Goal: Find contact information: Obtain details needed to contact an individual or organization

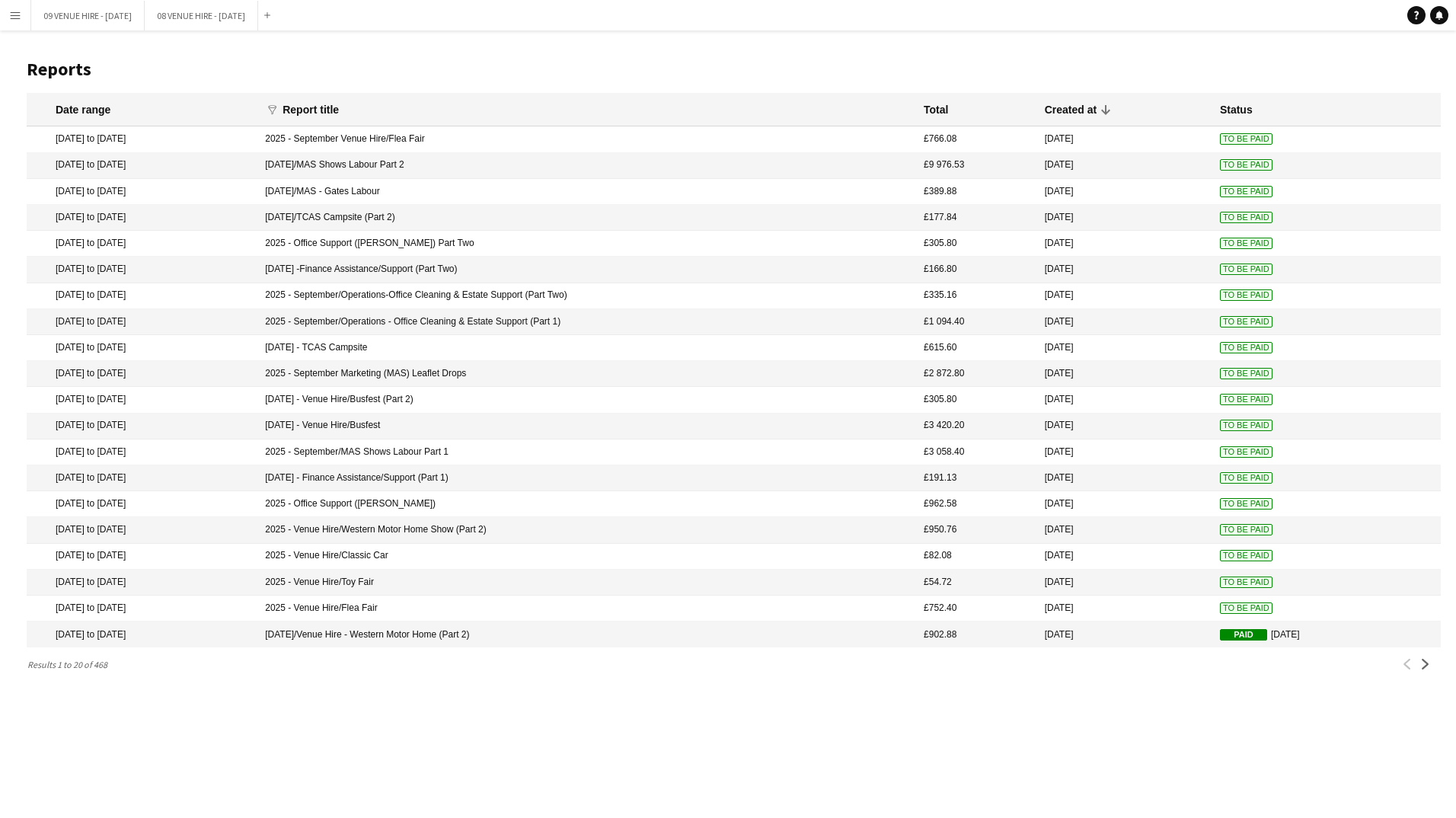
click at [18, 11] on app-icon "Menu" at bounding box center [15, 15] width 12 height 12
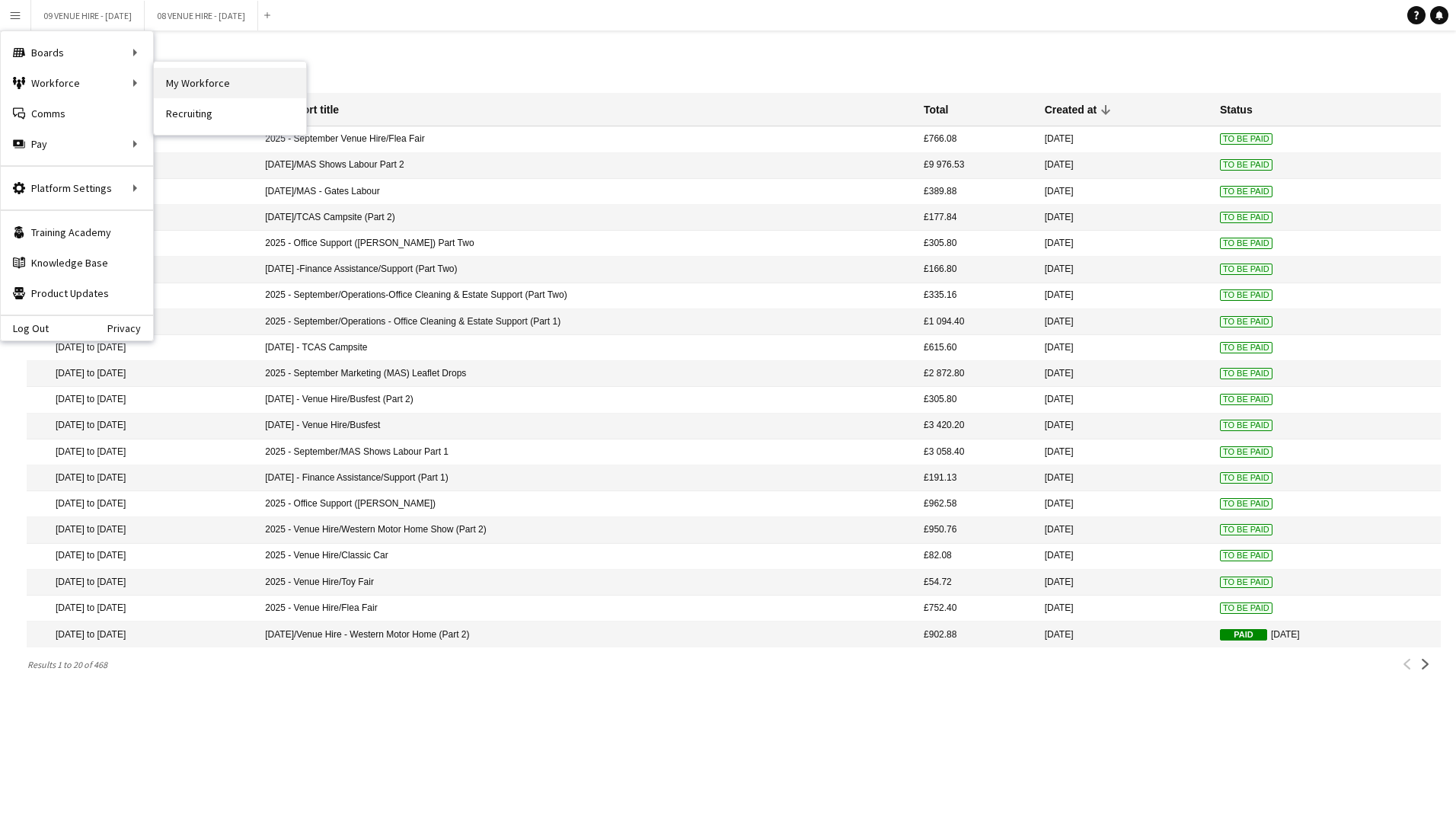
click at [190, 84] on link "My Workforce" at bounding box center [230, 83] width 153 height 31
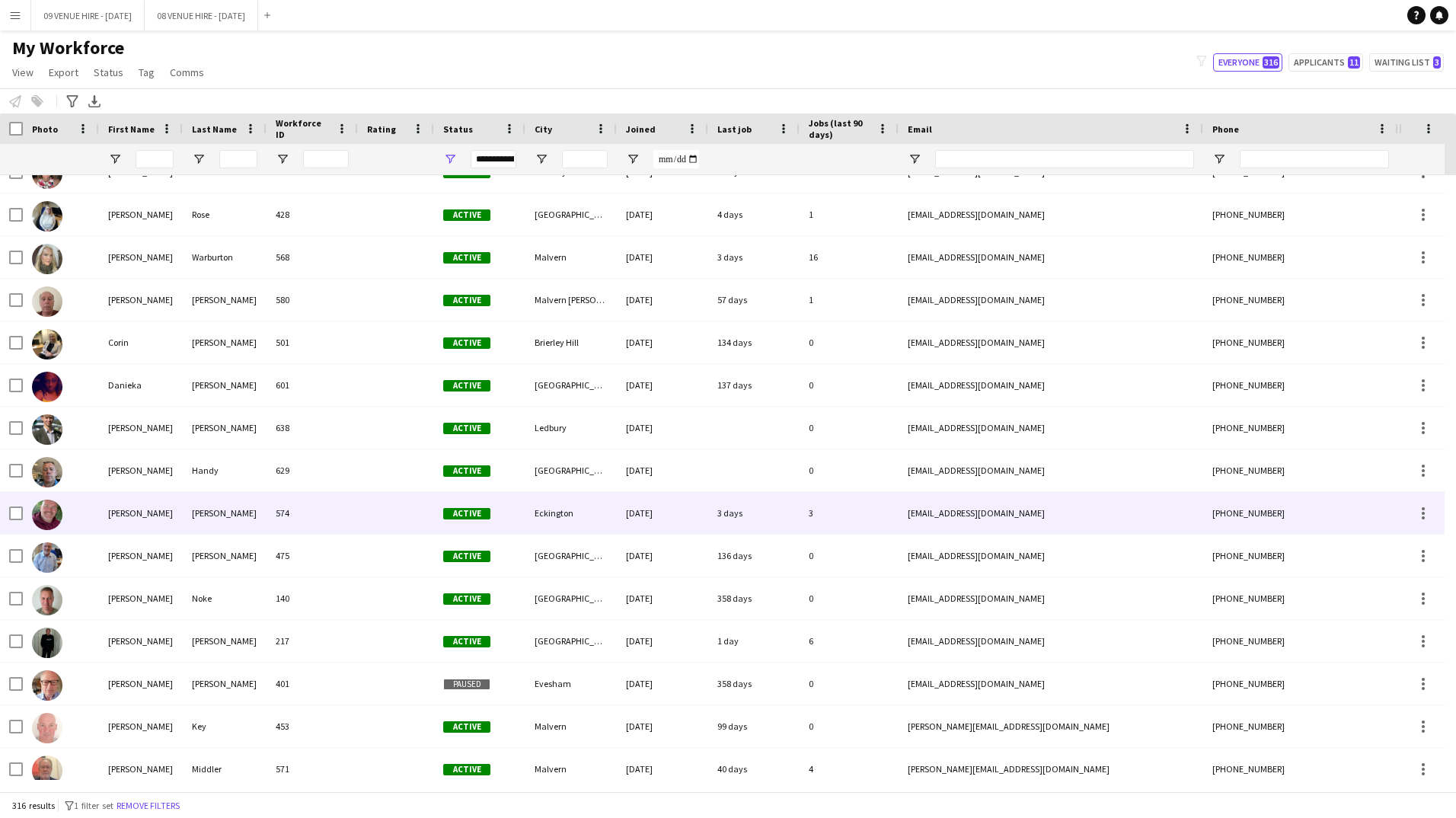
click at [117, 511] on div "[PERSON_NAME]" at bounding box center [140, 513] width 84 height 42
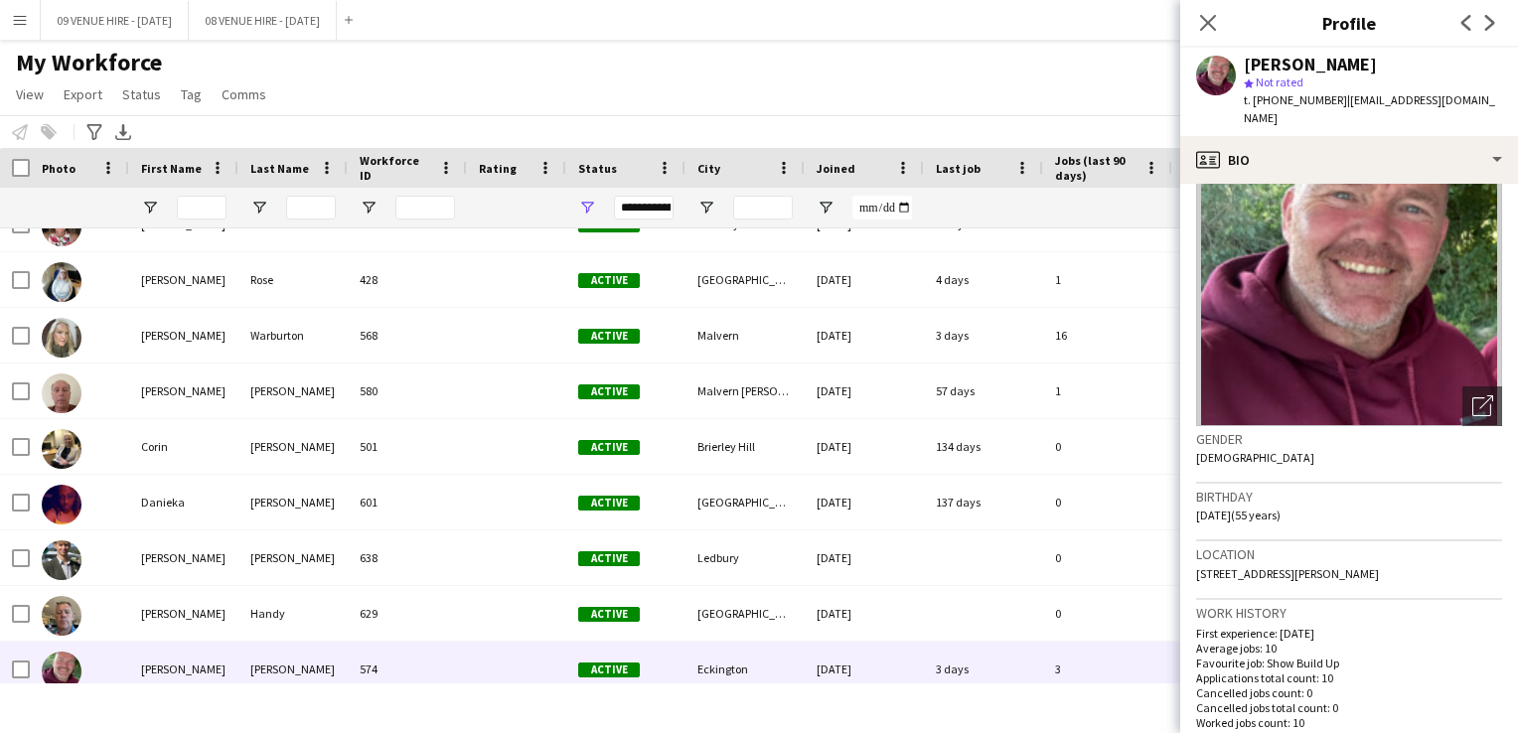
scroll to position [99, 0]
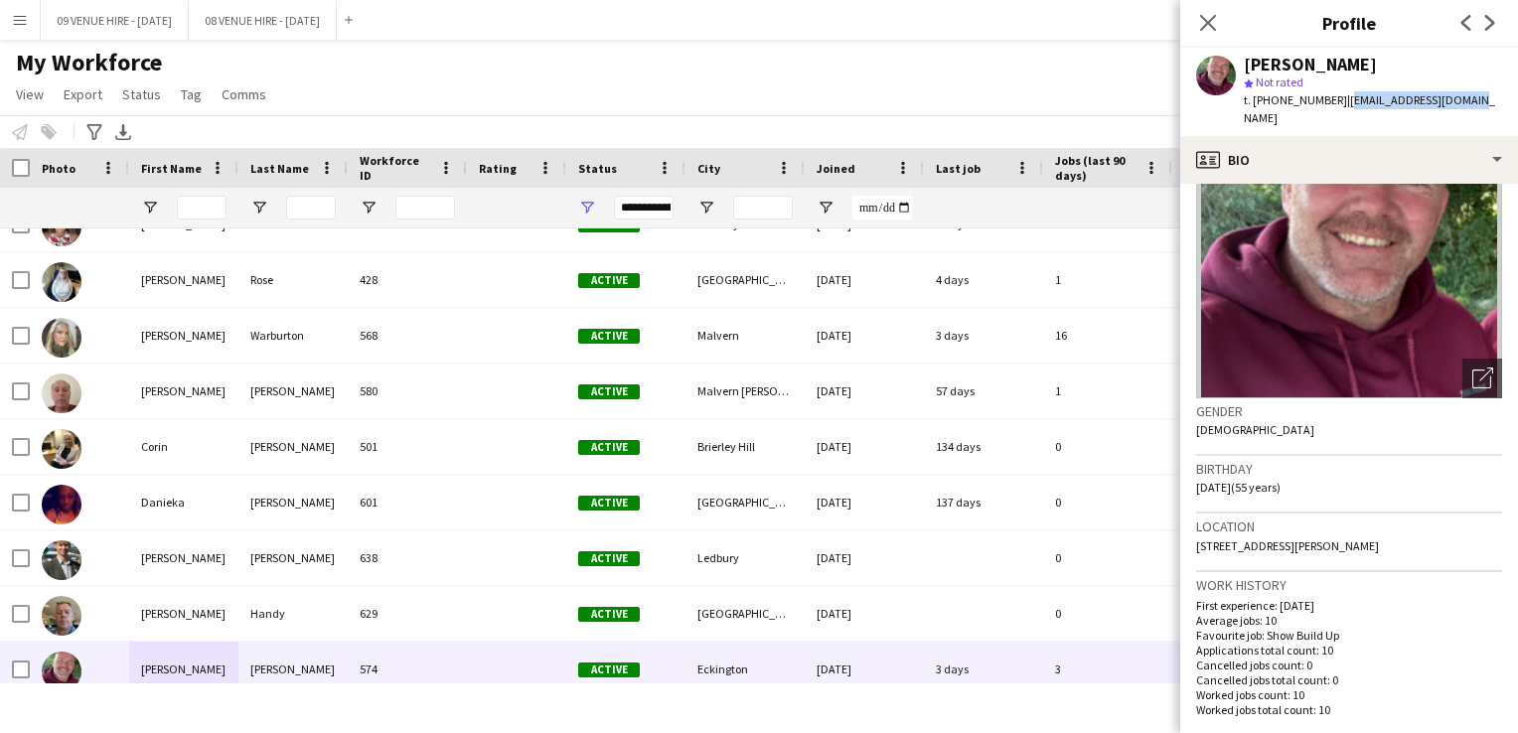
drag, startPoint x: 1456, startPoint y: 96, endPoint x: 1338, endPoint y: 100, distance: 118.3
click at [1338, 100] on span "| [EMAIL_ADDRESS][DOMAIN_NAME]" at bounding box center [1369, 108] width 251 height 33
drag, startPoint x: 1336, startPoint y: 101, endPoint x: 1429, endPoint y: 83, distance: 95.1
click at [1429, 83] on div "star Not rated" at bounding box center [1373, 83] width 258 height 18
drag, startPoint x: 1340, startPoint y: 99, endPoint x: 1458, endPoint y: 96, distance: 118.2
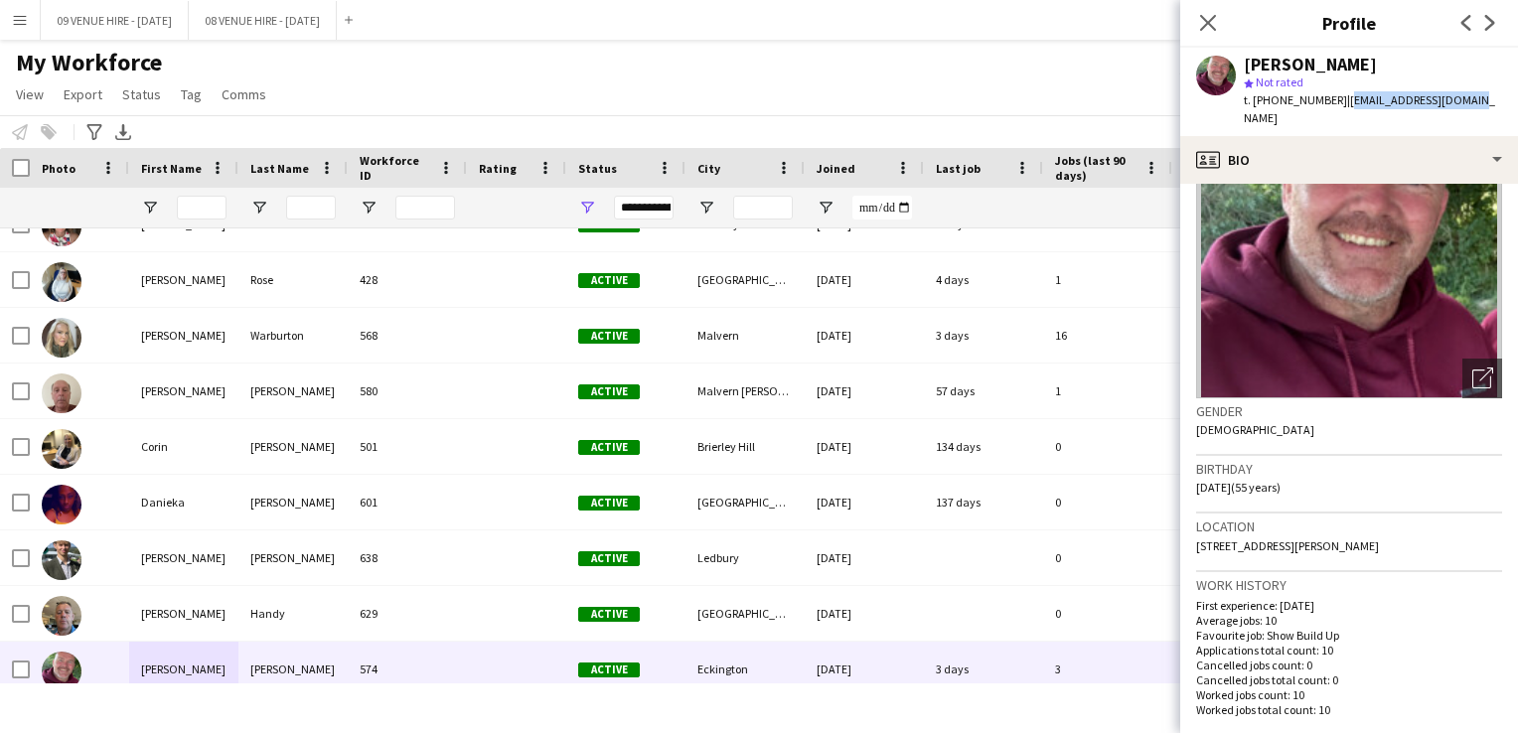
click at [1458, 96] on div "[PERSON_NAME] star Not rated t. [PHONE_NUMBER] | [EMAIL_ADDRESS][DOMAIN_NAME]" at bounding box center [1349, 92] width 338 height 88
drag, startPoint x: 1458, startPoint y: 96, endPoint x: 1441, endPoint y: 101, distance: 17.6
copy span "[EMAIL_ADDRESS][DOMAIN_NAME]"
click at [1331, 98] on span "| [EMAIL_ADDRESS][DOMAIN_NAME]" at bounding box center [1369, 108] width 251 height 33
drag, startPoint x: 1329, startPoint y: 97, endPoint x: 1270, endPoint y: 93, distance: 58.7
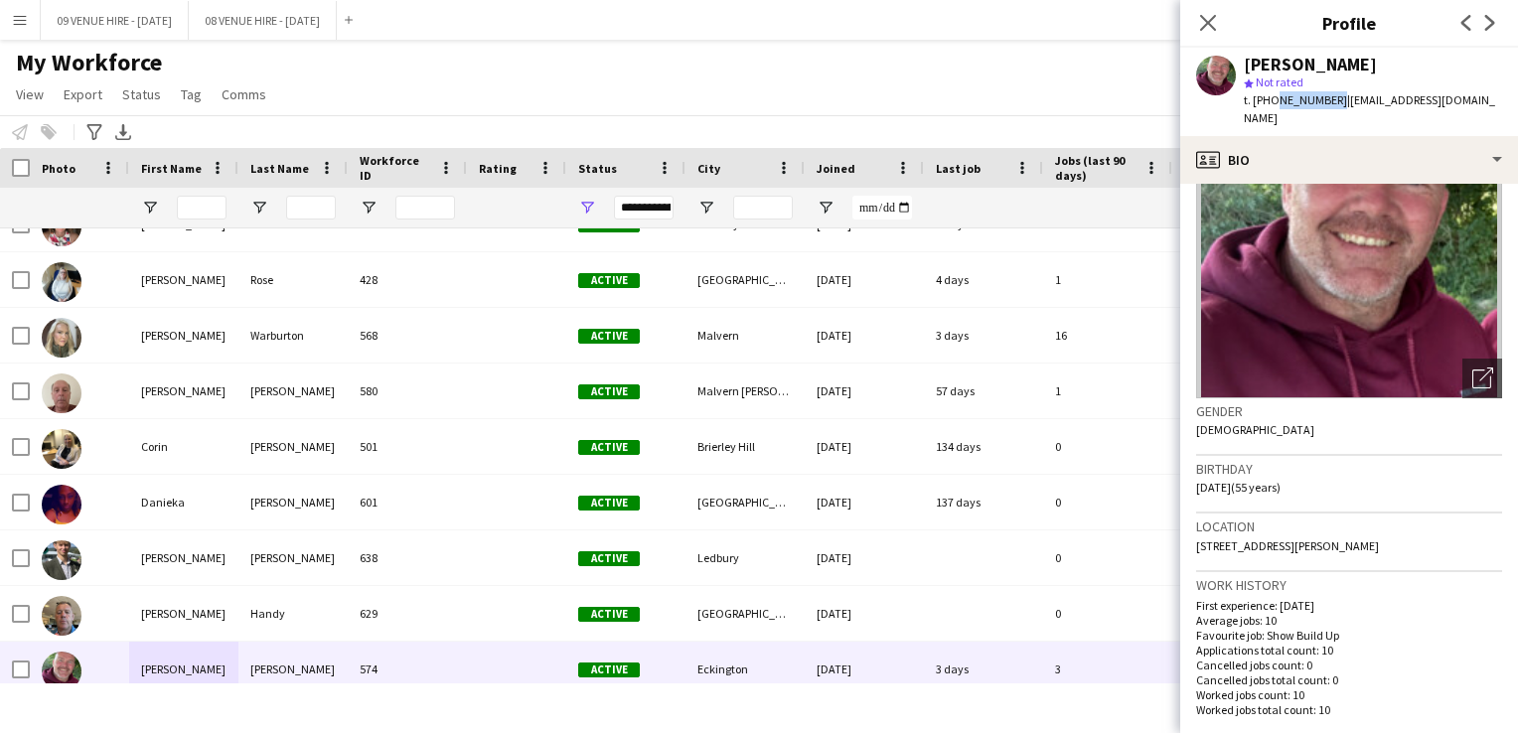
click at [1270, 93] on span "t. [PHONE_NUMBER]" at bounding box center [1295, 99] width 103 height 15
copy span "7968724196"
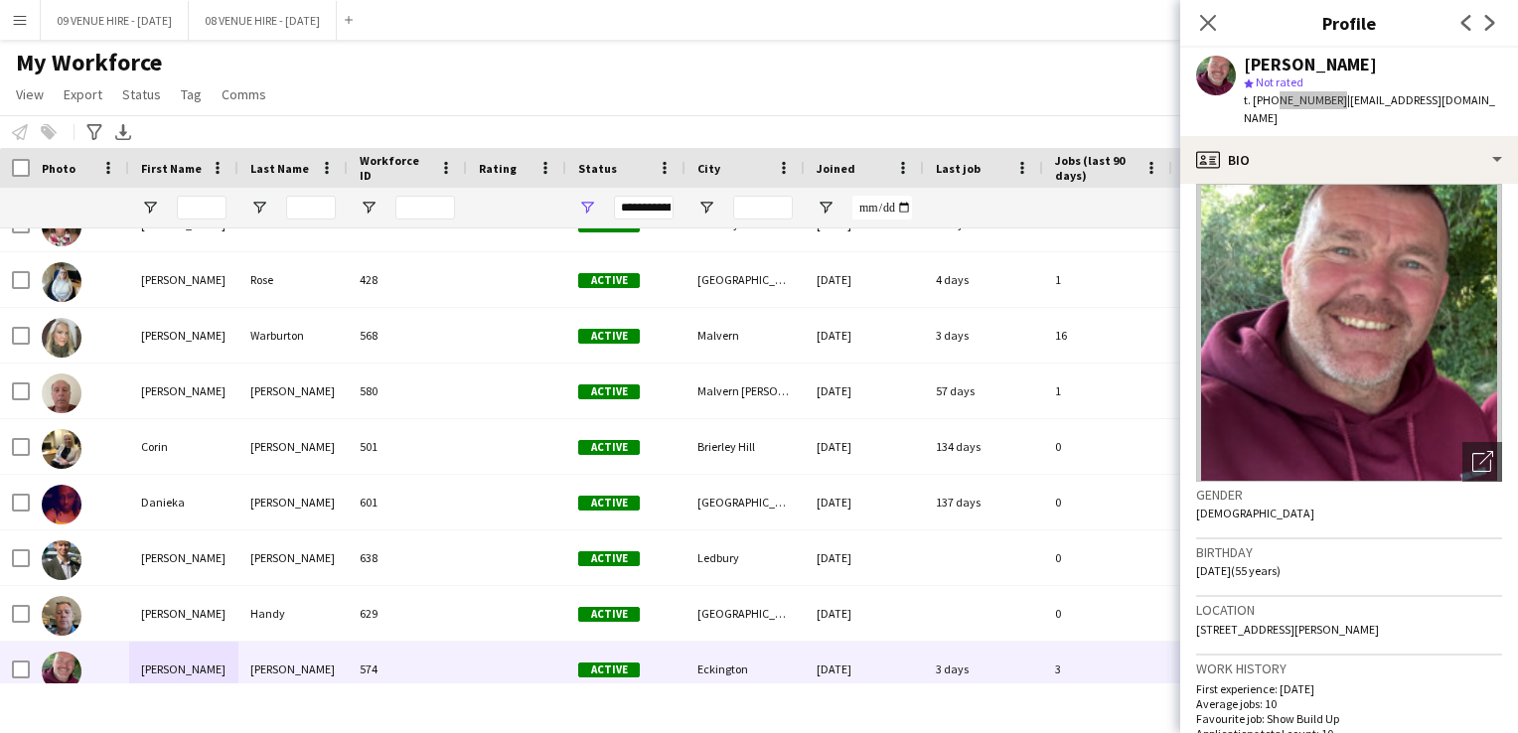
scroll to position [0, 0]
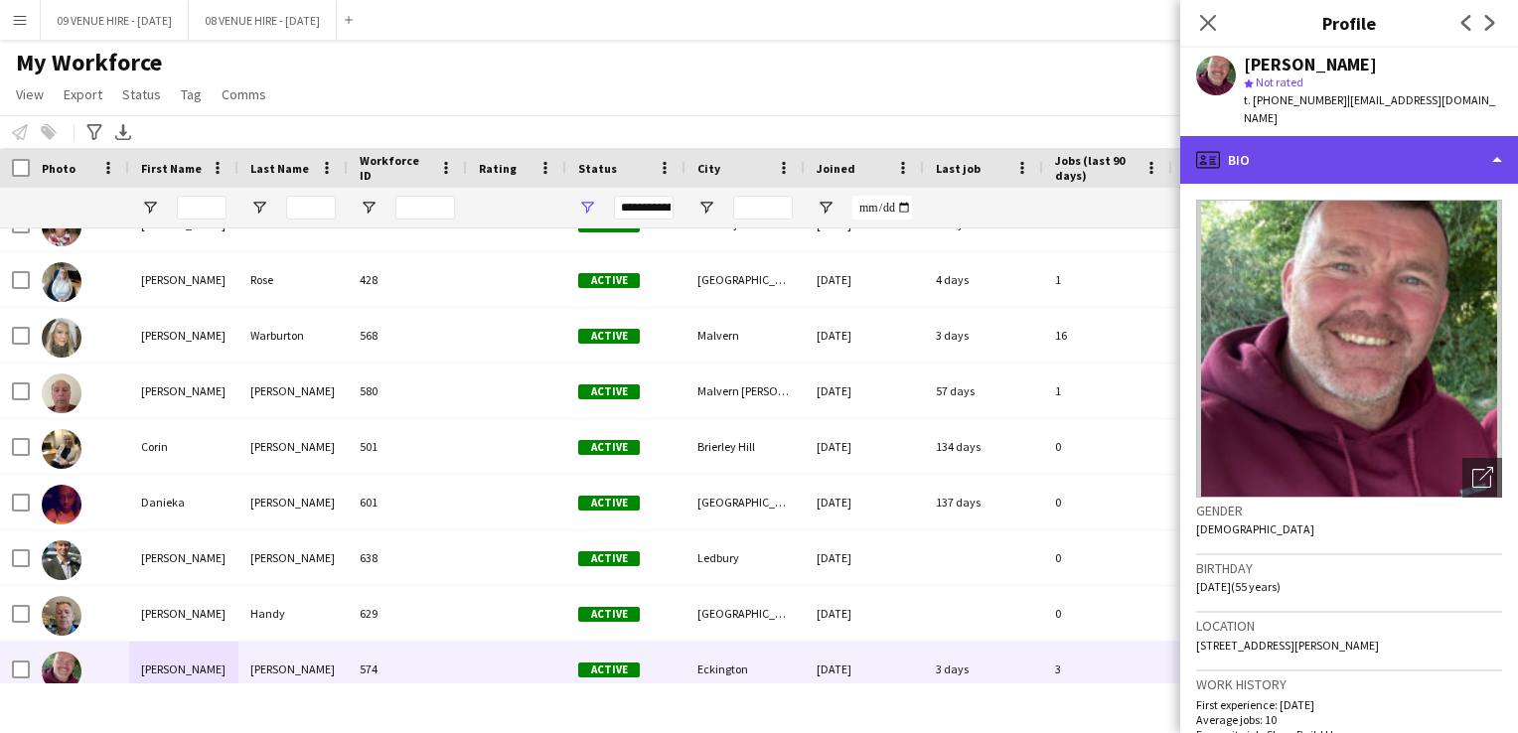
click at [1255, 141] on div "profile Bio" at bounding box center [1349, 160] width 338 height 48
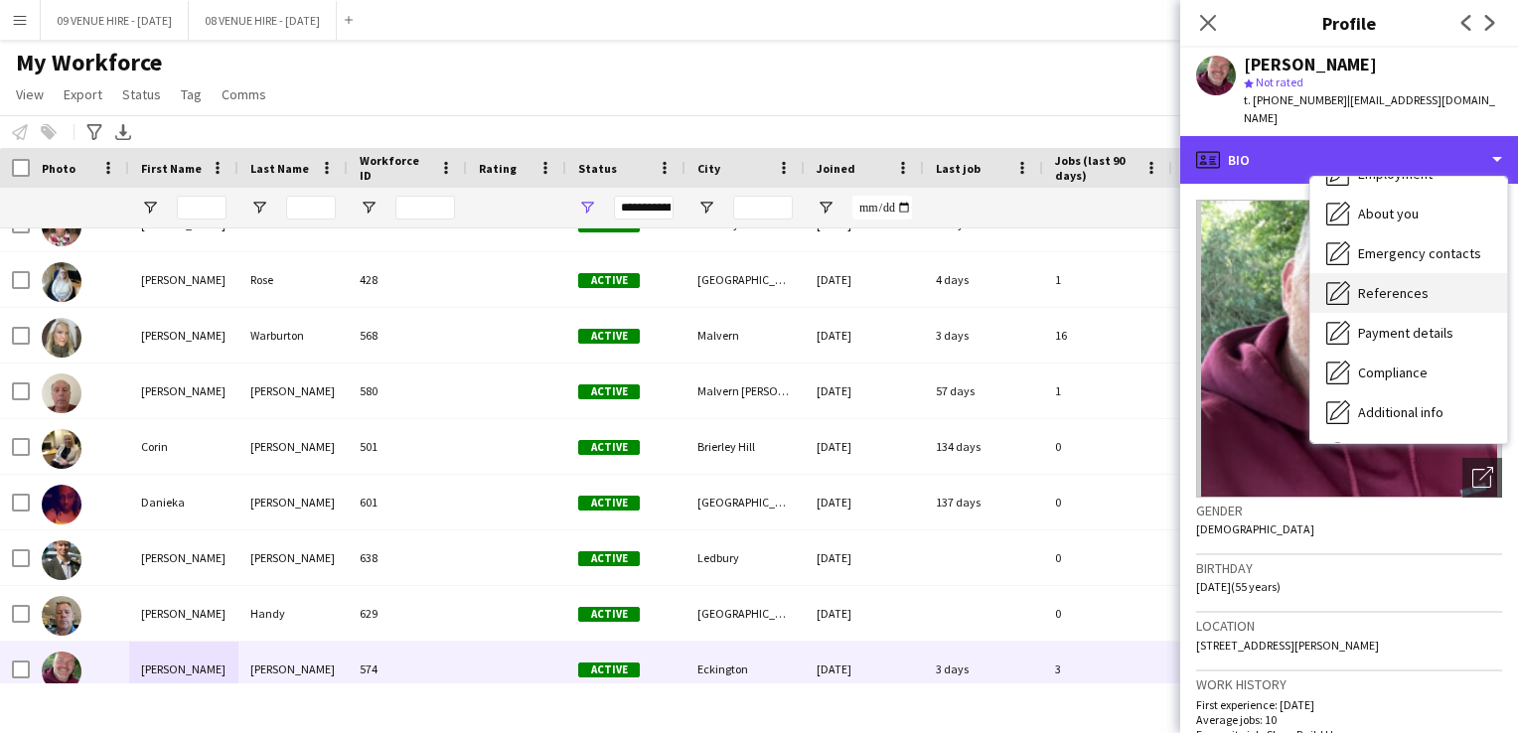
scroll to position [187, 0]
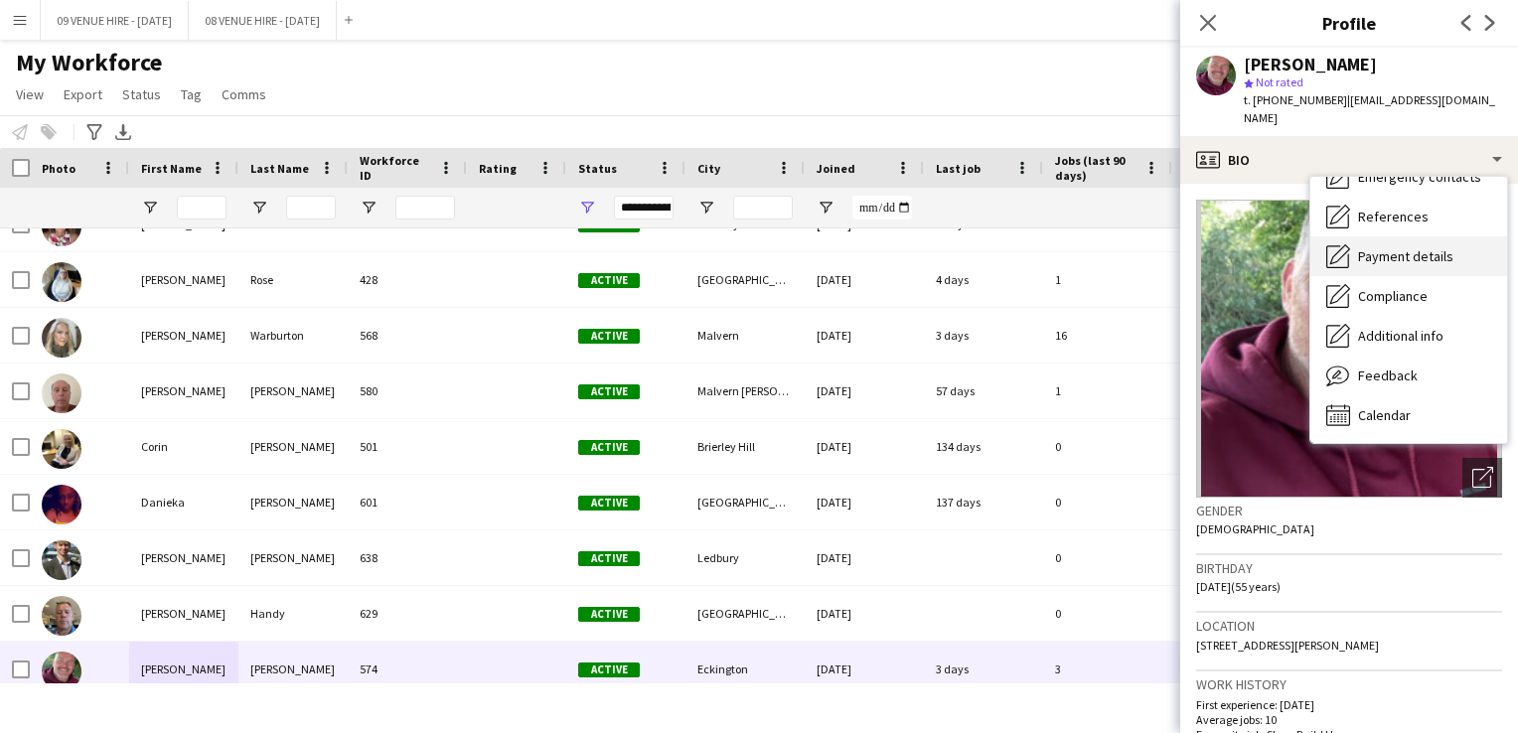
click at [1425, 247] on span "Payment details" at bounding box center [1405, 256] width 95 height 18
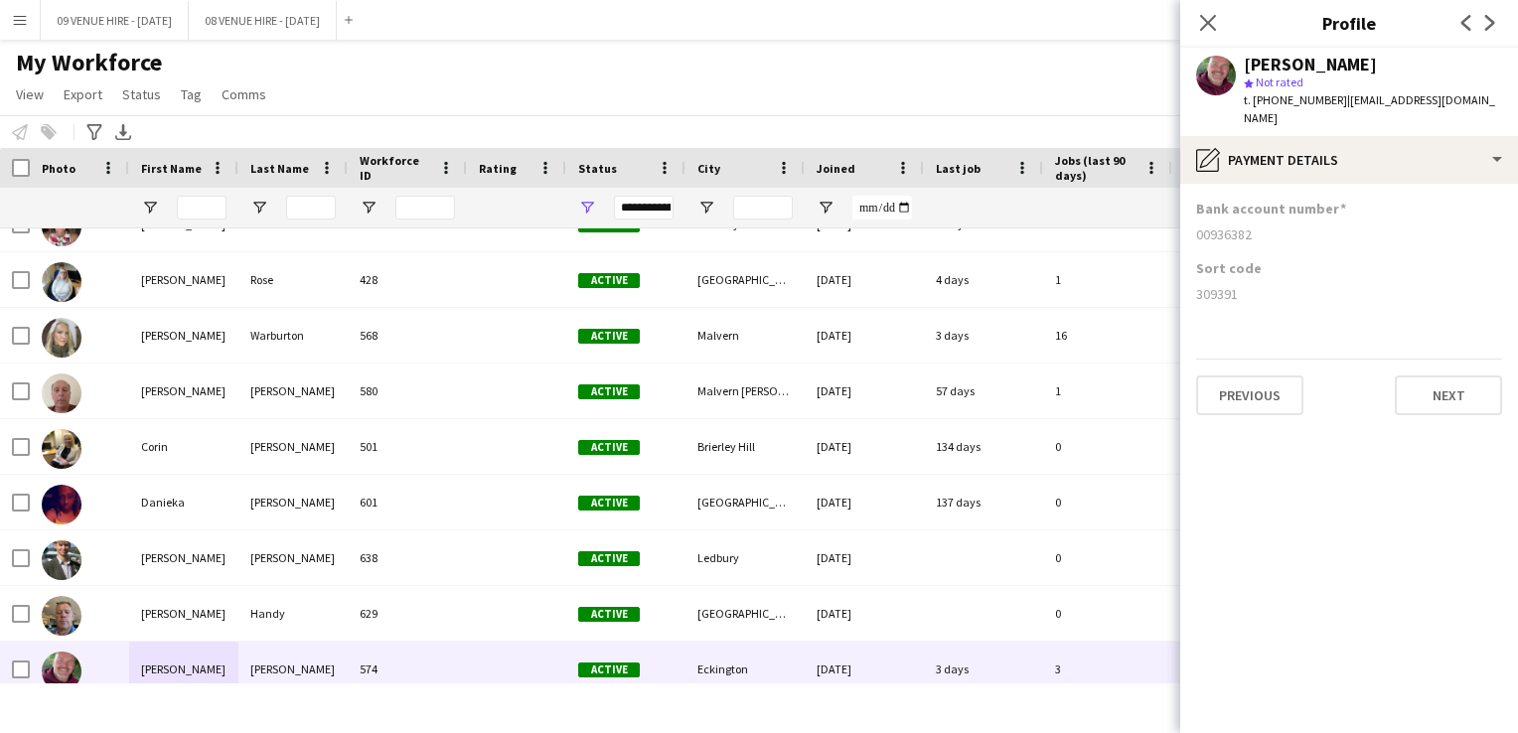
drag, startPoint x: 1254, startPoint y: 214, endPoint x: 1186, endPoint y: 215, distance: 67.6
click at [1186, 215] on app-section-data-types "Bank account number [FINANCIAL_ID] Sort code [FINANCIAL_ID] Previous Next" at bounding box center [1349, 458] width 338 height 549
drag, startPoint x: 1186, startPoint y: 215, endPoint x: 1212, endPoint y: 214, distance: 25.8
copy div "00936382"
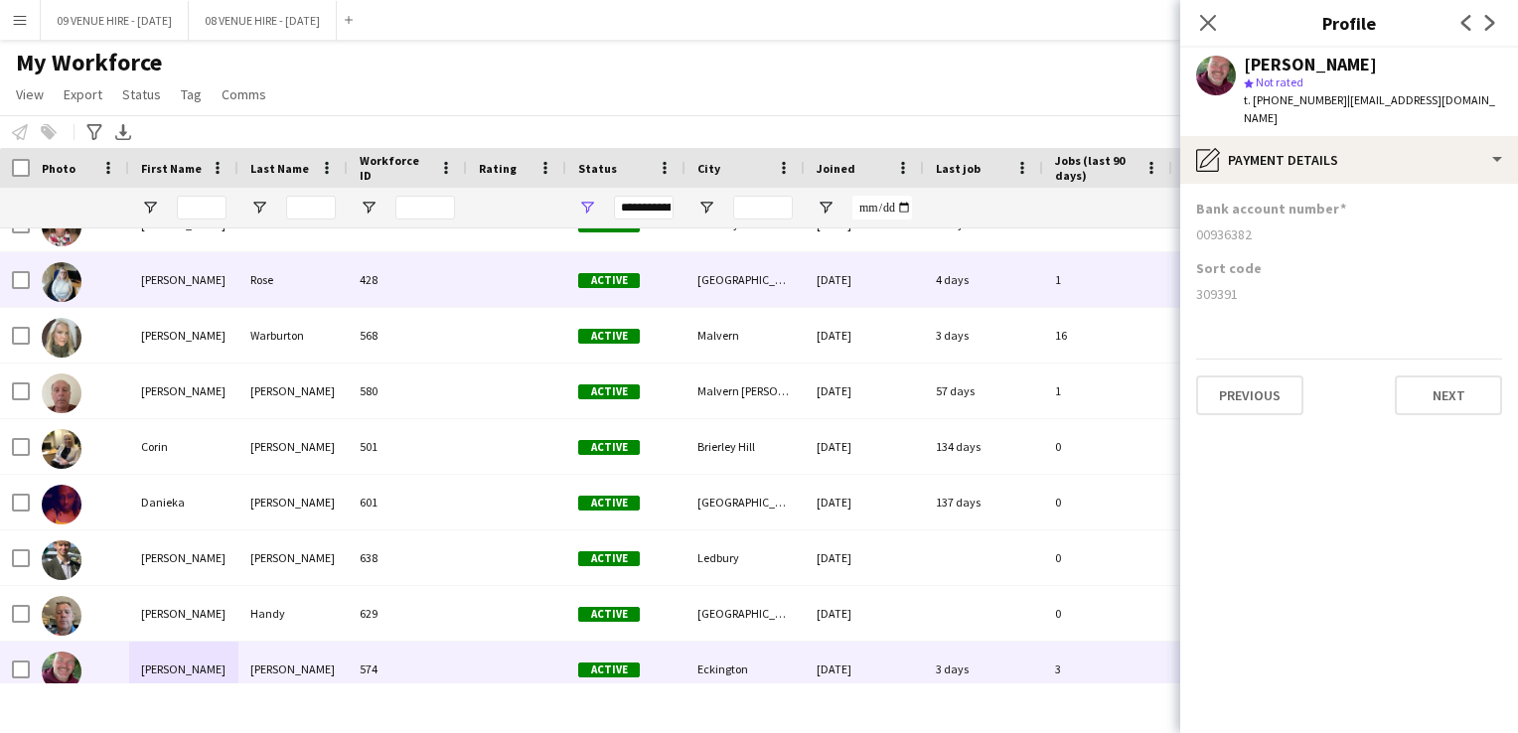
drag, startPoint x: 1239, startPoint y: 273, endPoint x: 1163, endPoint y: 272, distance: 75.5
click at [1163, 272] on body "Menu Boards Boards Boards All jobs Status Workforce Workforce My Workforce Recr…" at bounding box center [759, 366] width 1518 height 733
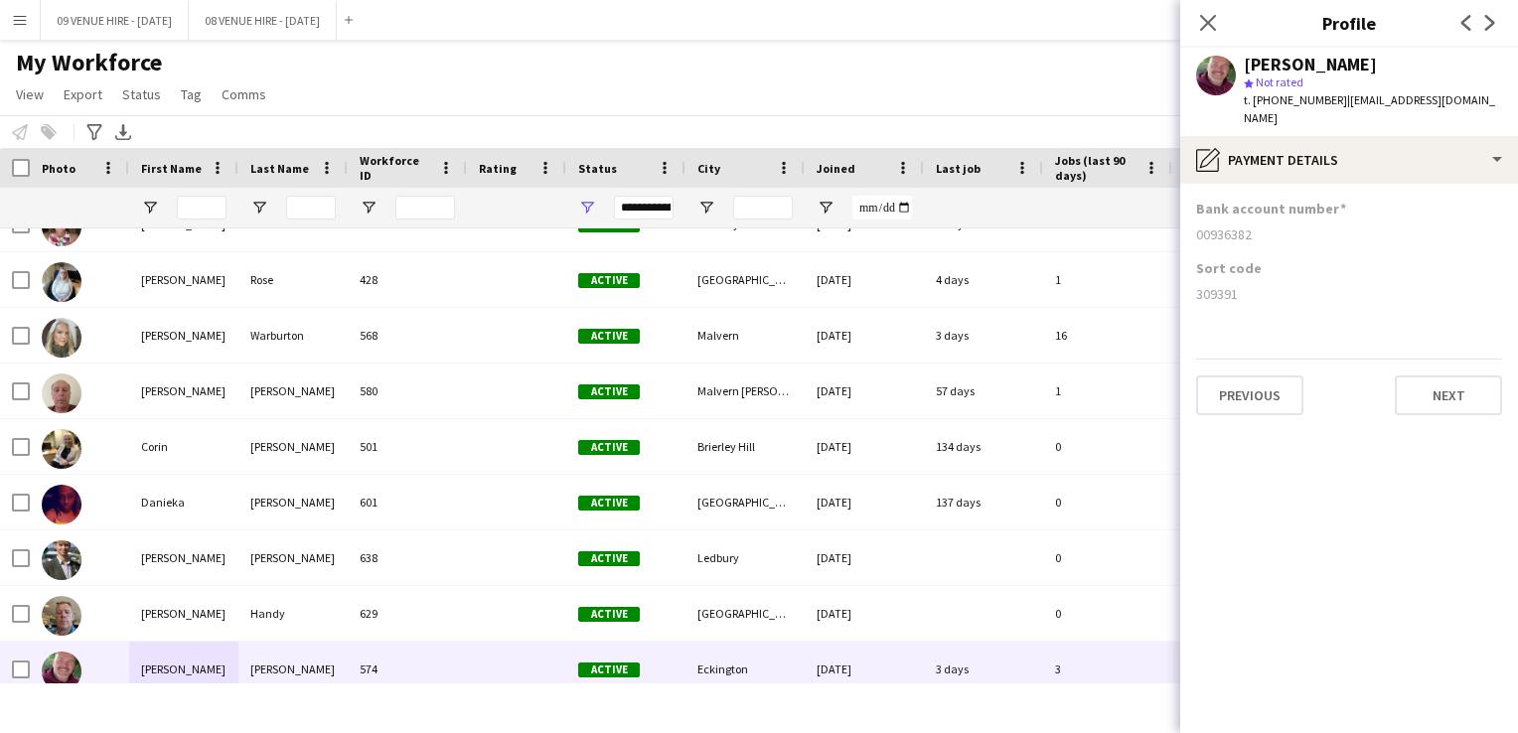
drag, startPoint x: 1163, startPoint y: 272, endPoint x: 1257, endPoint y: 280, distance: 93.7
drag, startPoint x: 1257, startPoint y: 280, endPoint x: 1399, endPoint y: 231, distance: 150.2
click at [1399, 231] on div "Bank account number [FINANCIAL_ID]" at bounding box center [1349, 230] width 306 height 60
click at [1377, 285] on div "309391" at bounding box center [1349, 294] width 306 height 18
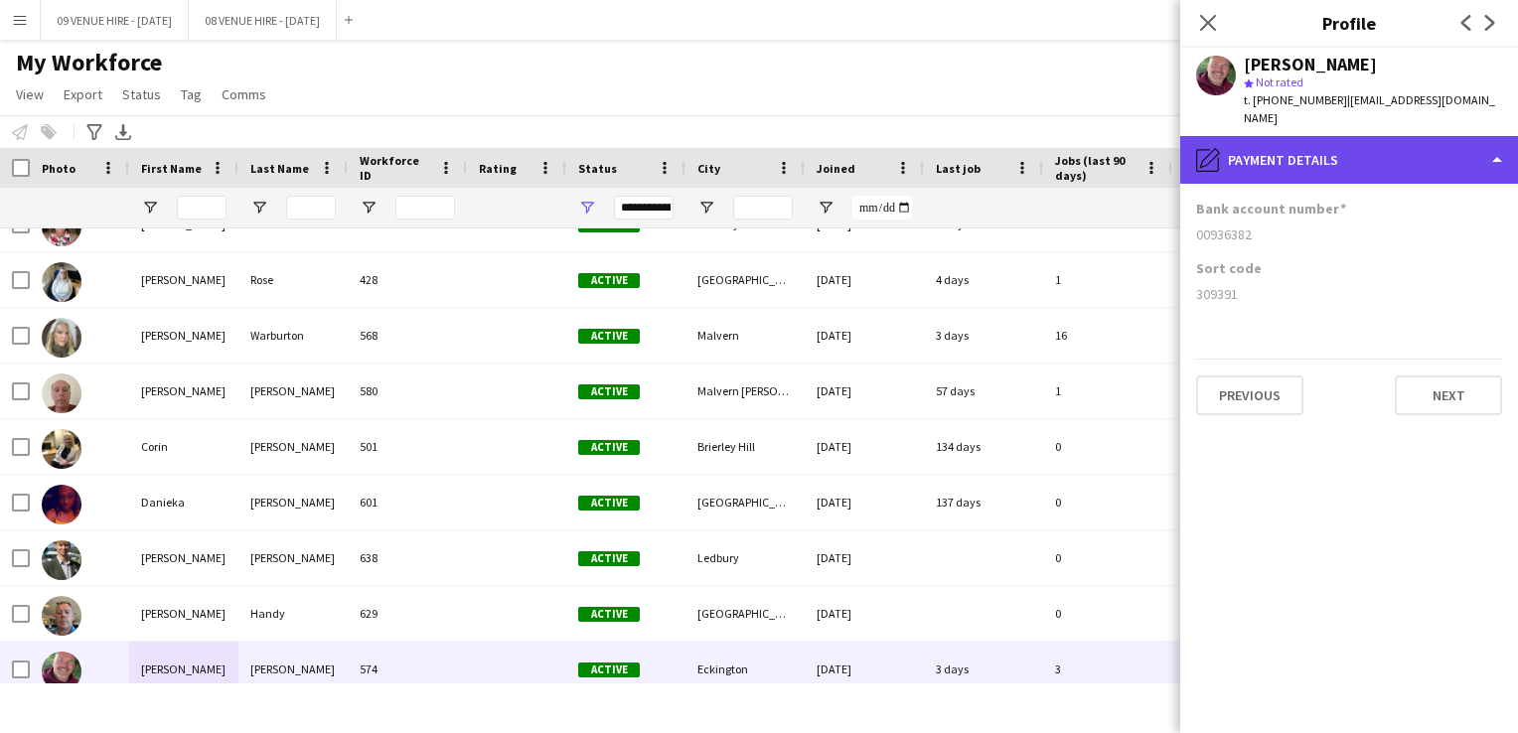
click at [1492, 141] on div "pencil4 Payment details" at bounding box center [1349, 160] width 338 height 48
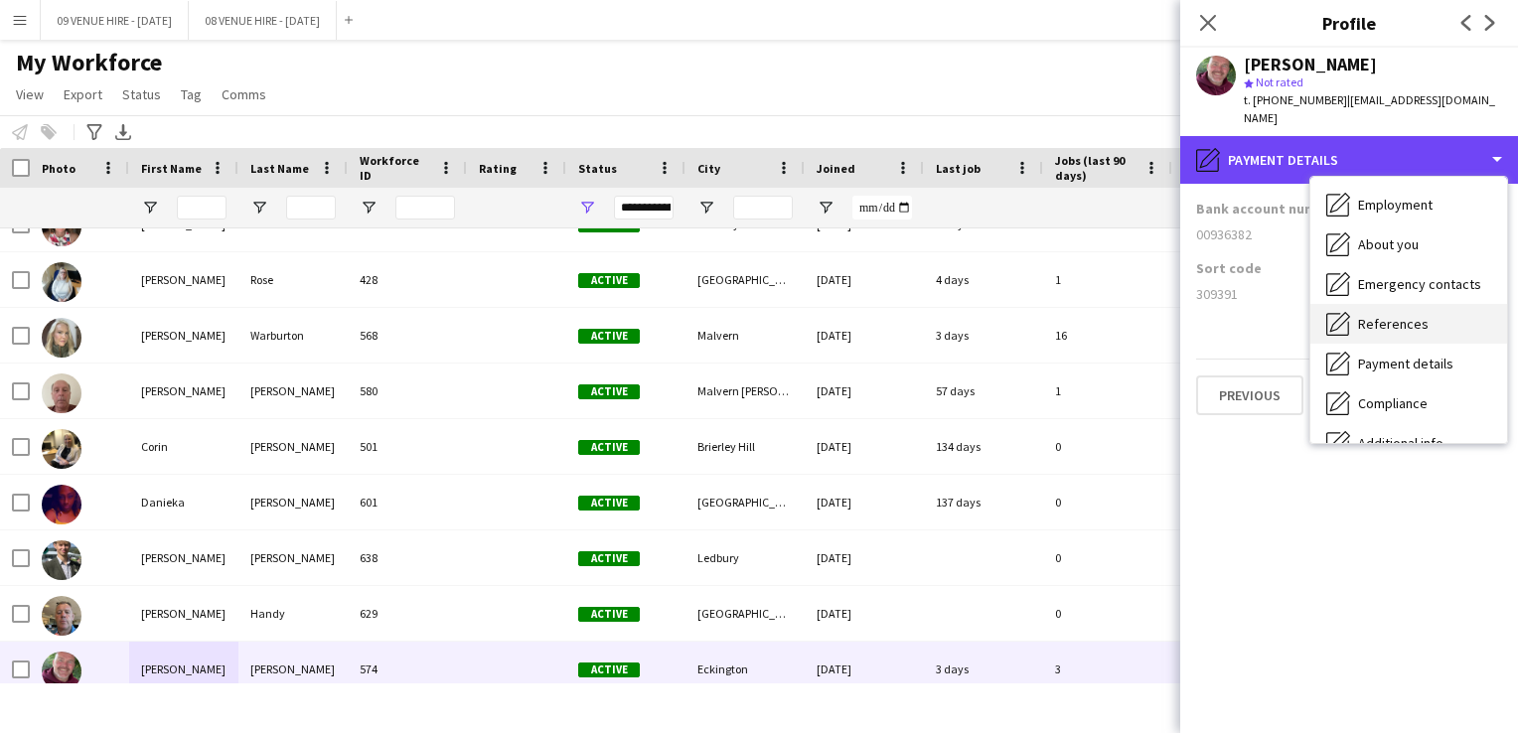
scroll to position [0, 0]
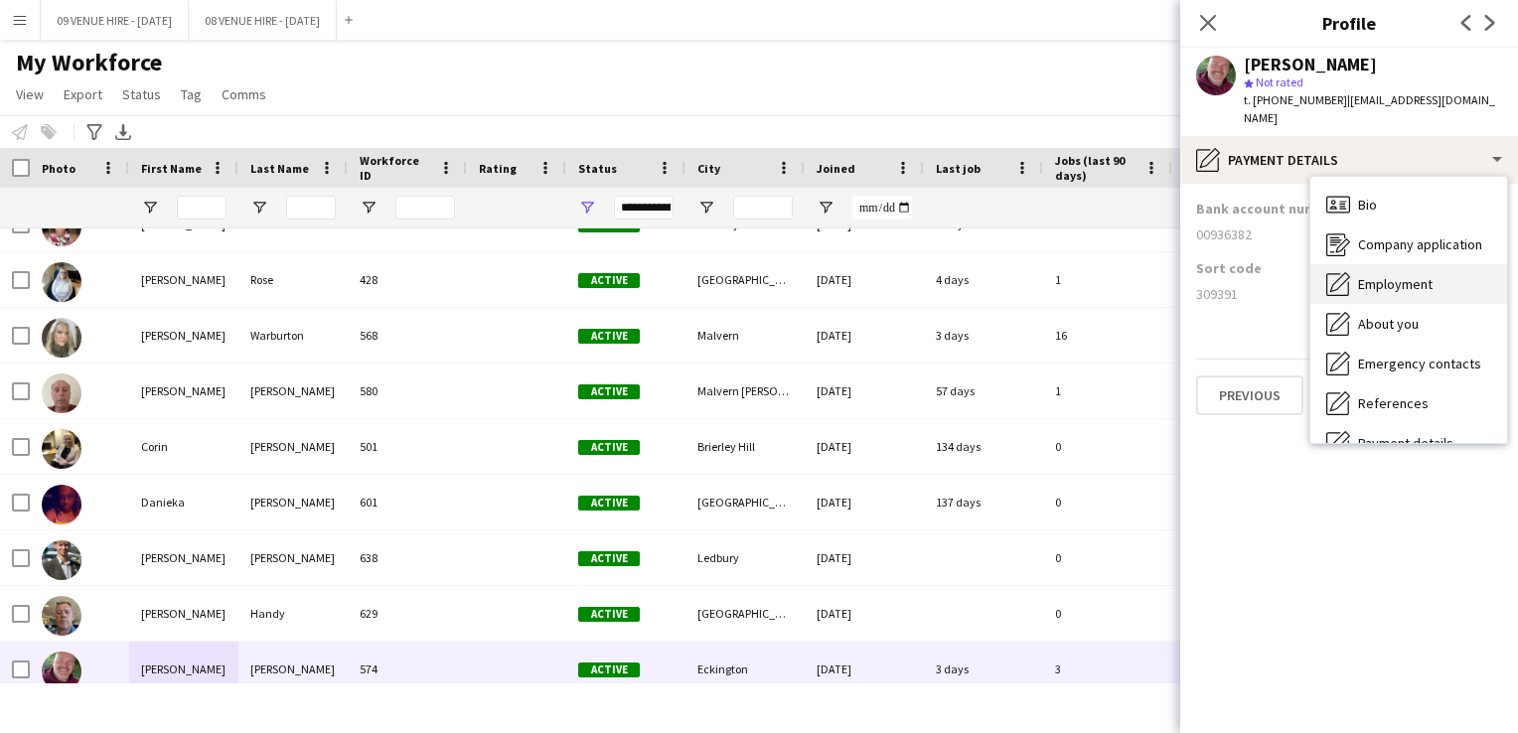
click at [1412, 275] on span "Employment" at bounding box center [1395, 284] width 74 height 18
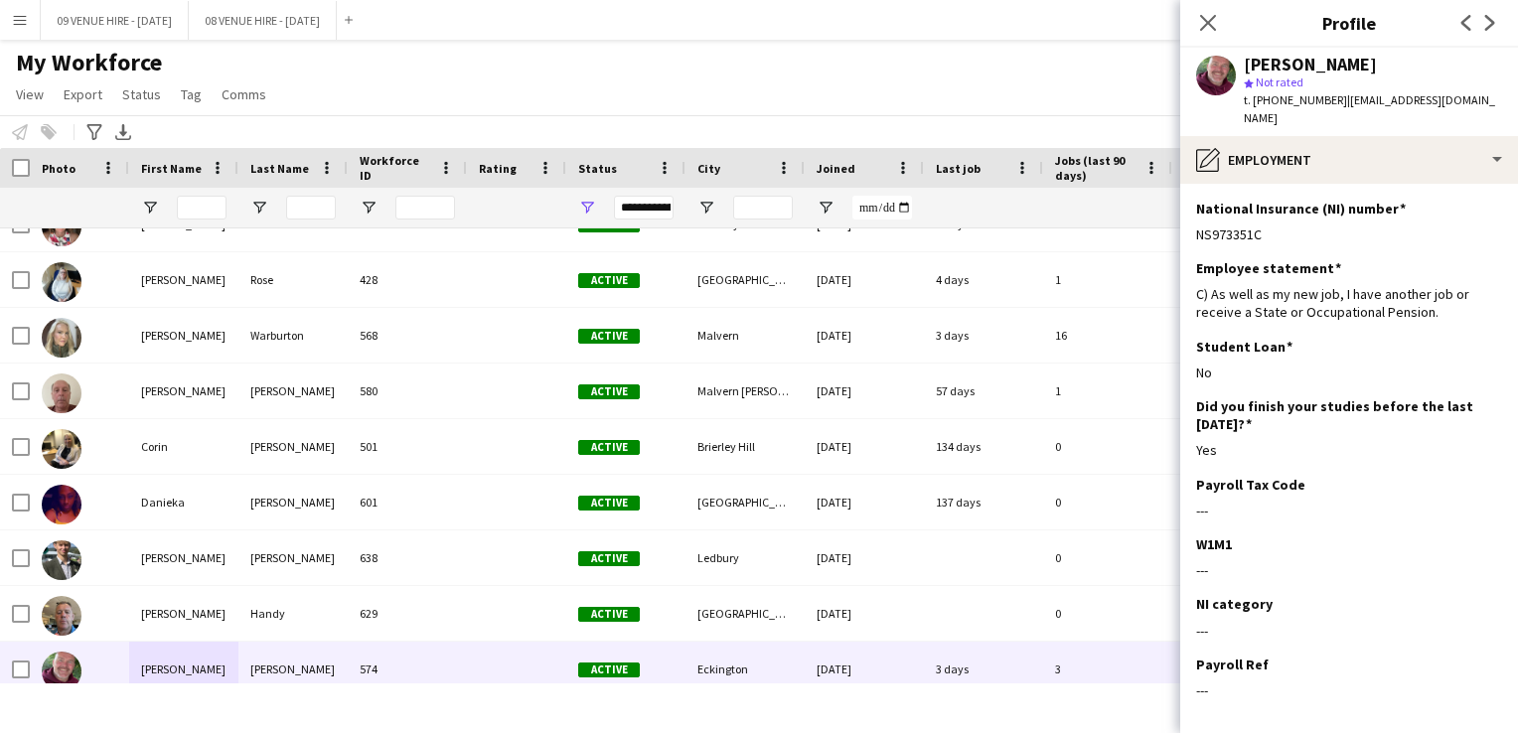
drag, startPoint x: 1267, startPoint y: 215, endPoint x: 1186, endPoint y: 213, distance: 81.5
click at [1186, 213] on app-section-data-types "National Insurance (NI) number Edit this field NS973351C Employee statement Edi…" at bounding box center [1349, 458] width 338 height 549
drag, startPoint x: 1186, startPoint y: 213, endPoint x: 1223, endPoint y: 213, distance: 36.8
copy div "NS973351C"
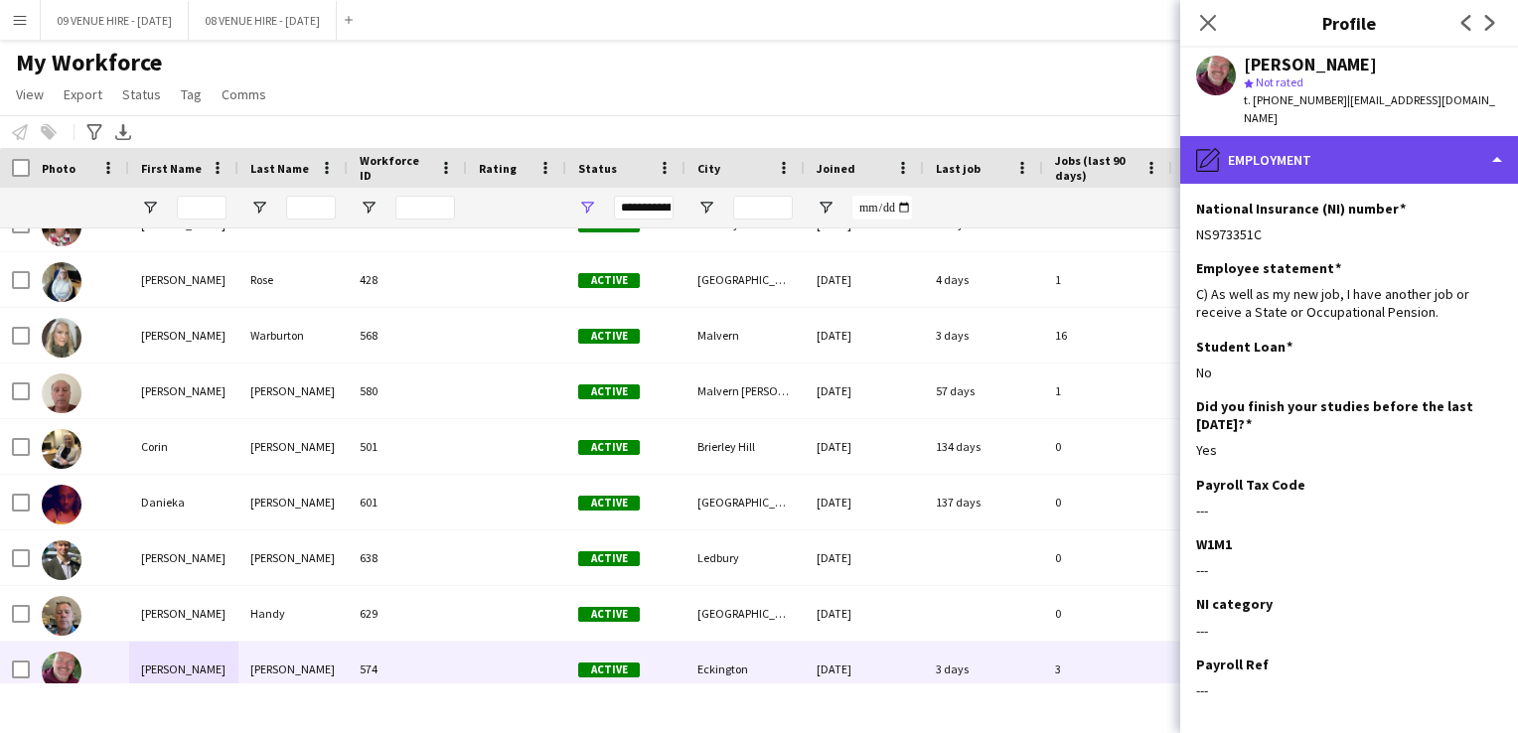
click at [1492, 141] on div "pencil4 Employment" at bounding box center [1349, 160] width 338 height 48
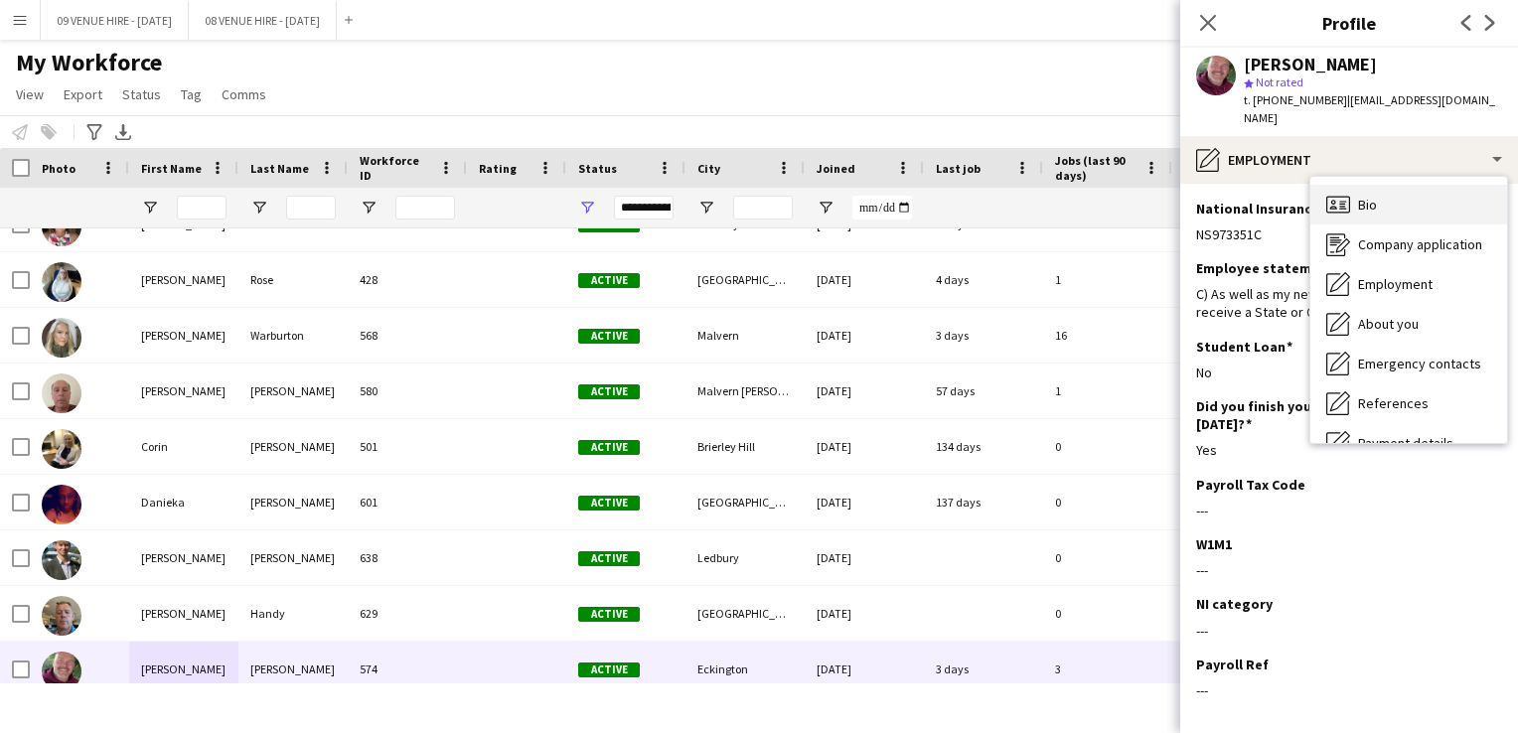
click at [1355, 185] on div "Bio Bio" at bounding box center [1408, 205] width 197 height 40
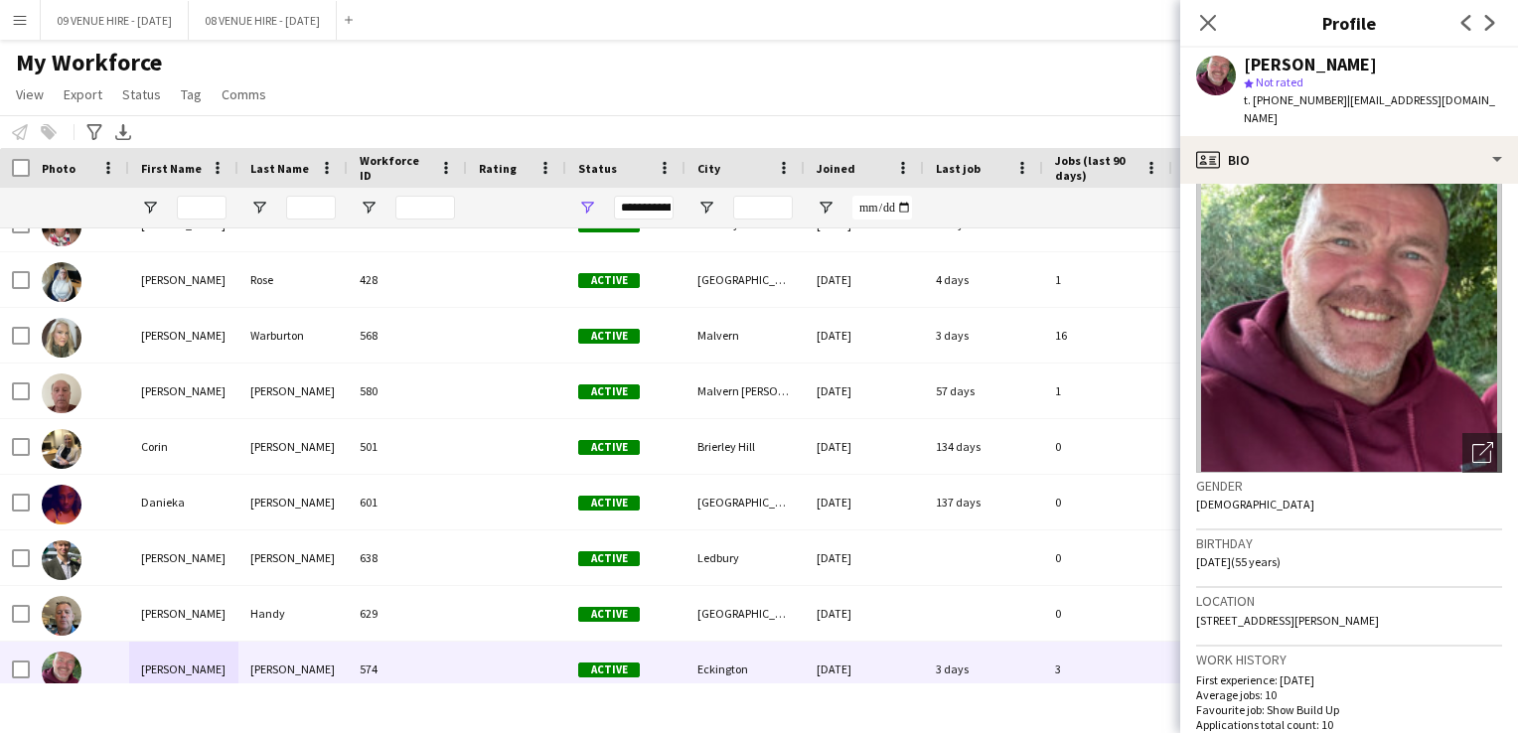
scroll to position [99, 0]
